Goal: Find specific page/section: Find specific page/section

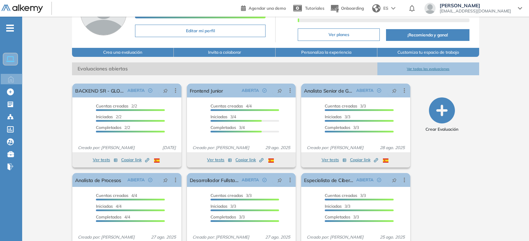
scroll to position [82, 0]
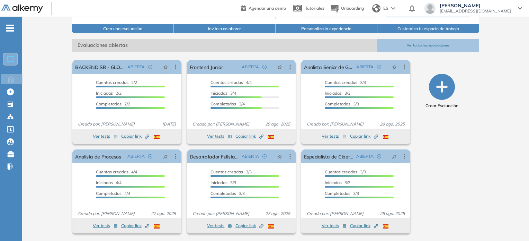
click at [438, 45] on button "Ver todas las evaluaciones" at bounding box center [429, 45] width 102 height 13
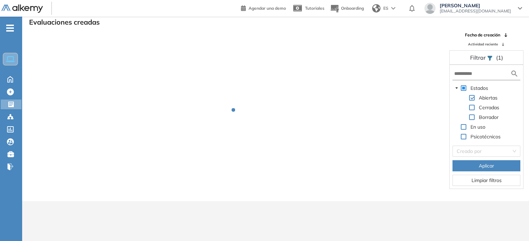
scroll to position [17, 0]
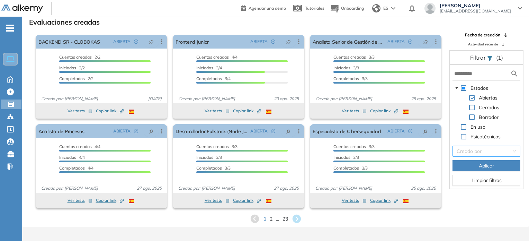
click at [471, 149] on input "search" at bounding box center [484, 151] width 55 height 10
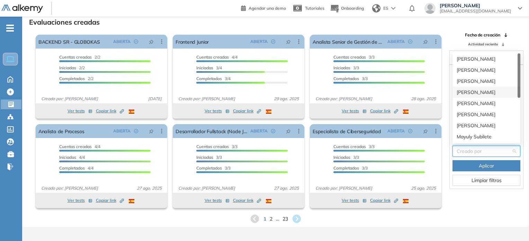
scroll to position [11, 0]
click at [468, 115] on div "[PERSON_NAME]" at bounding box center [487, 115] width 60 height 8
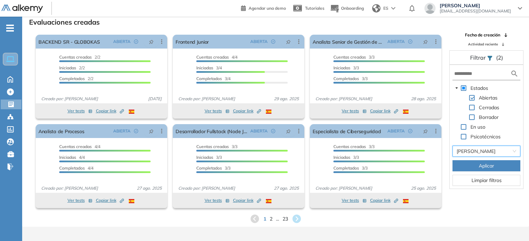
click at [480, 164] on span "Aplicar" at bounding box center [486, 166] width 15 height 8
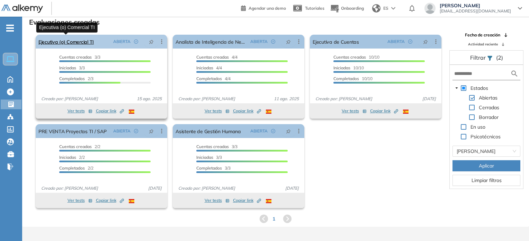
click at [81, 45] on link "Ejecutiva (o) Comercial TI" at bounding box center [65, 42] width 55 height 14
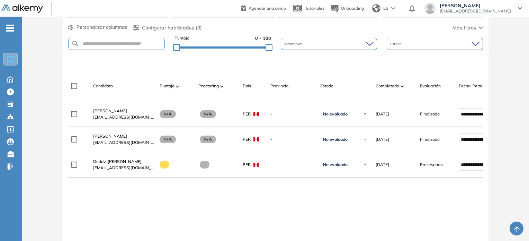
scroll to position [159, 0]
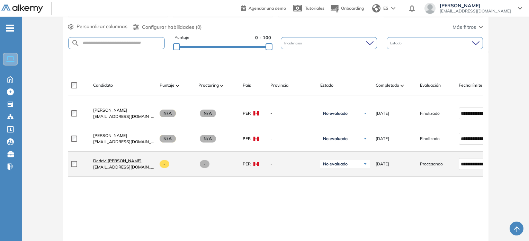
click at [140, 161] on span "Deddvi [PERSON_NAME]" at bounding box center [117, 160] width 49 height 5
